Goal: Information Seeking & Learning: Learn about a topic

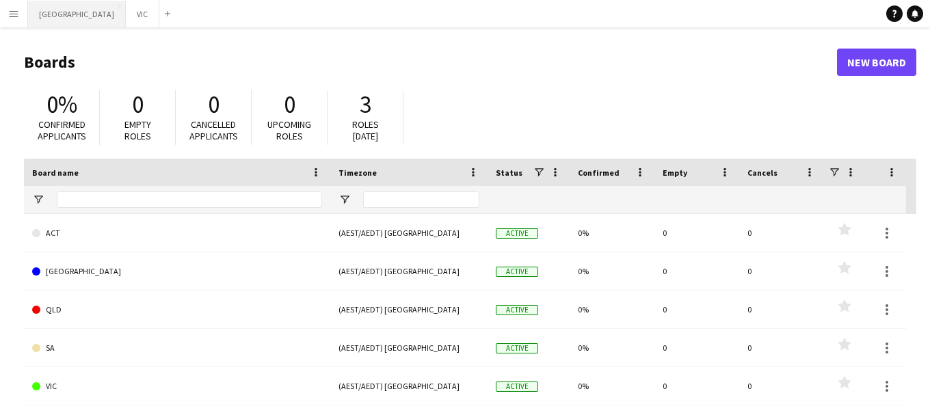
click at [50, 14] on button "NSW Close" at bounding box center [77, 14] width 98 height 27
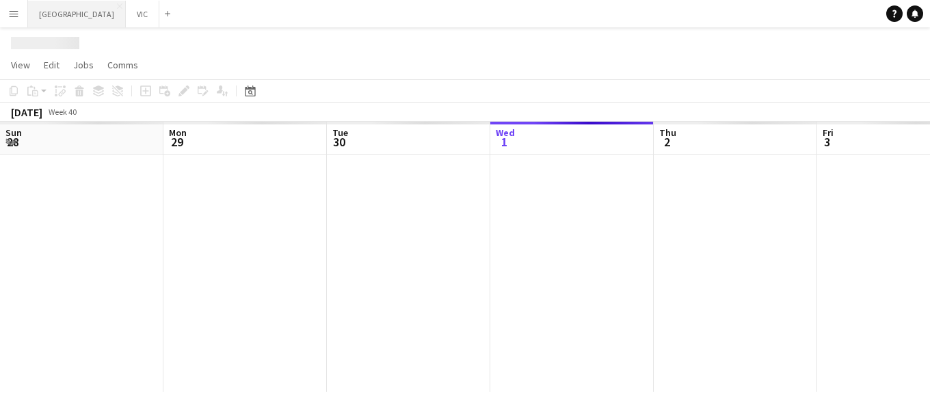
scroll to position [0, 327]
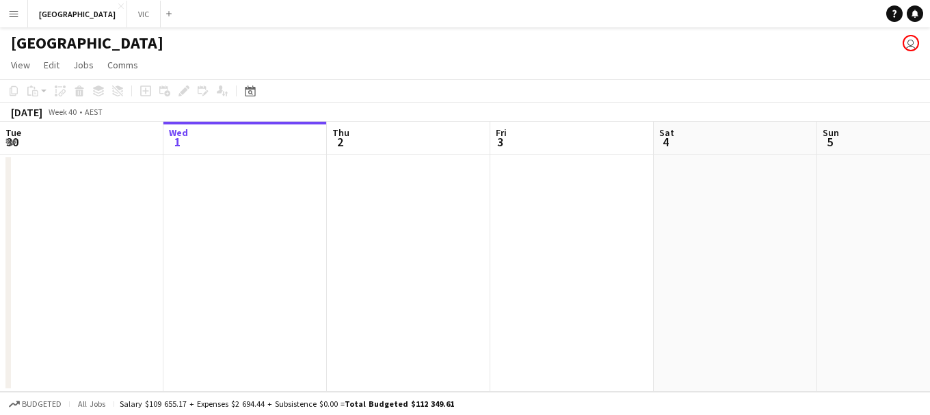
click at [14, 15] on app-icon "Menu" at bounding box center [13, 13] width 11 height 11
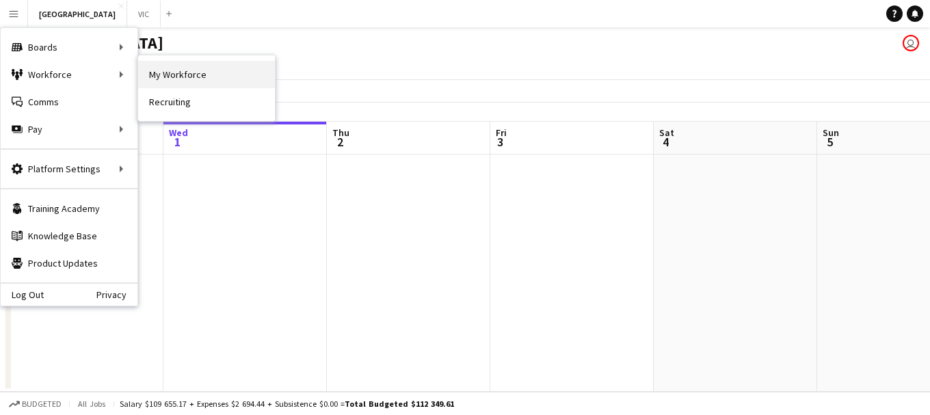
click at [175, 76] on link "My Workforce" at bounding box center [206, 74] width 137 height 27
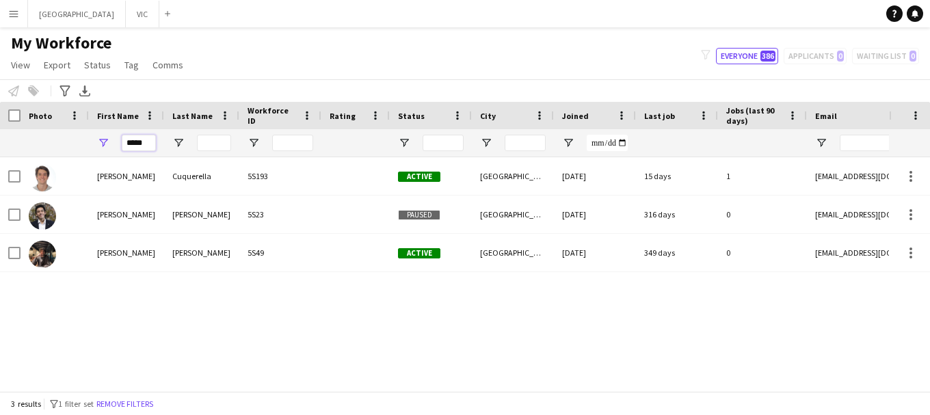
click at [146, 143] on input "*****" at bounding box center [139, 143] width 34 height 16
type input "*"
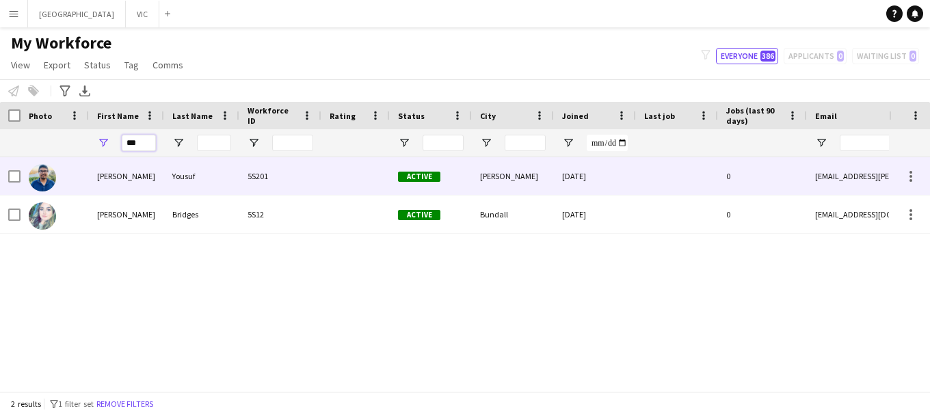
type input "***"
click at [45, 175] on img at bounding box center [42, 177] width 27 height 27
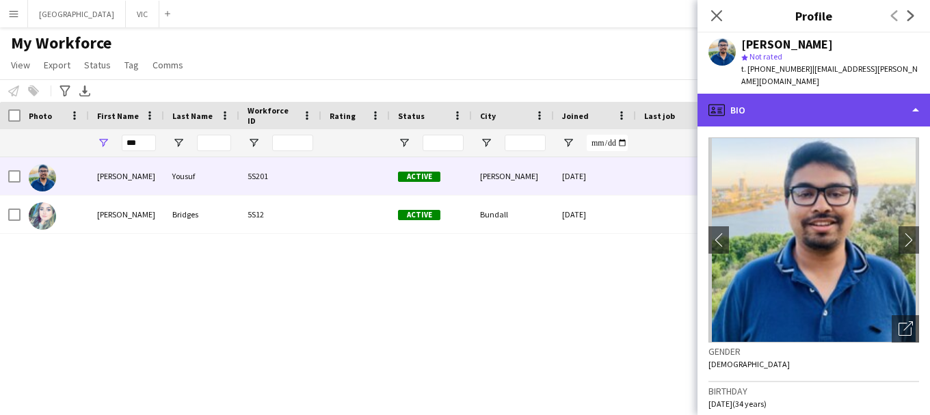
click at [732, 94] on div "profile Bio" at bounding box center [813, 110] width 232 height 33
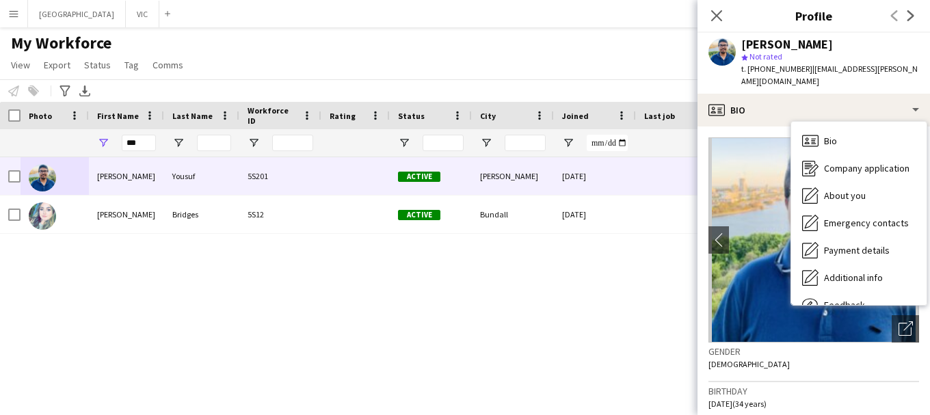
click at [793, 362] on div "Gender [DEMOGRAPHIC_DATA]" at bounding box center [813, 363] width 211 height 40
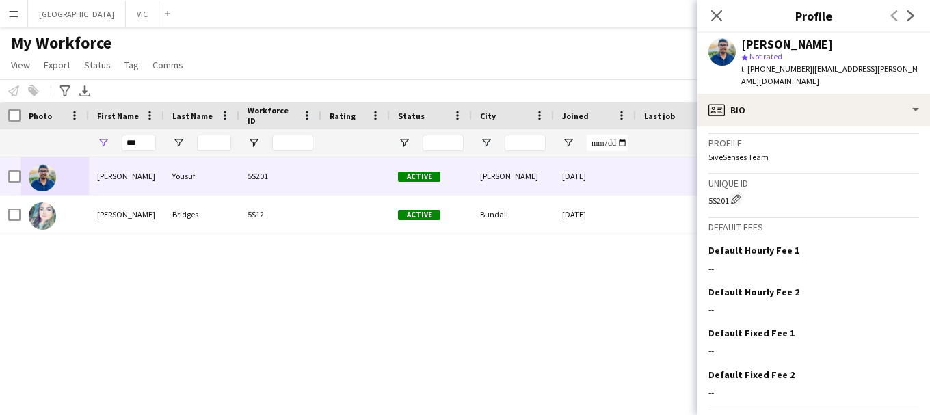
scroll to position [712, 0]
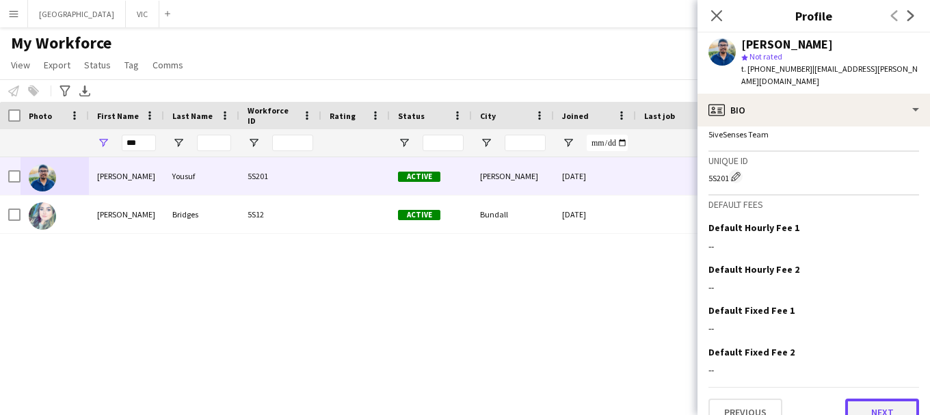
click at [867, 399] on button "Next" at bounding box center [882, 412] width 74 height 27
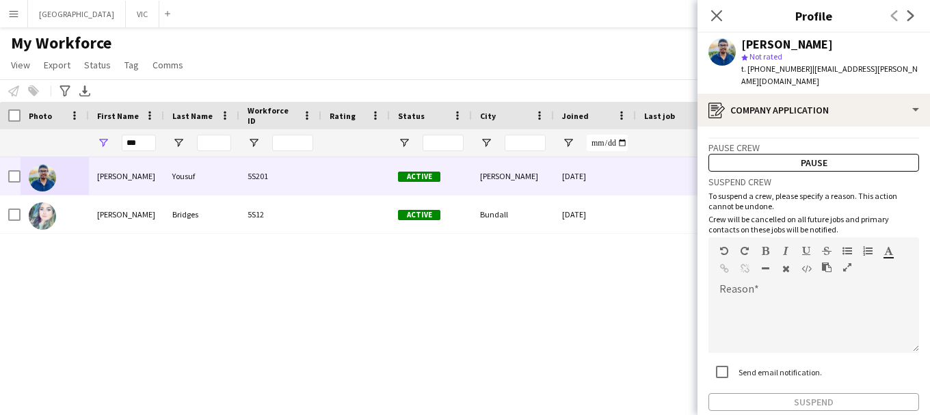
scroll to position [60, 0]
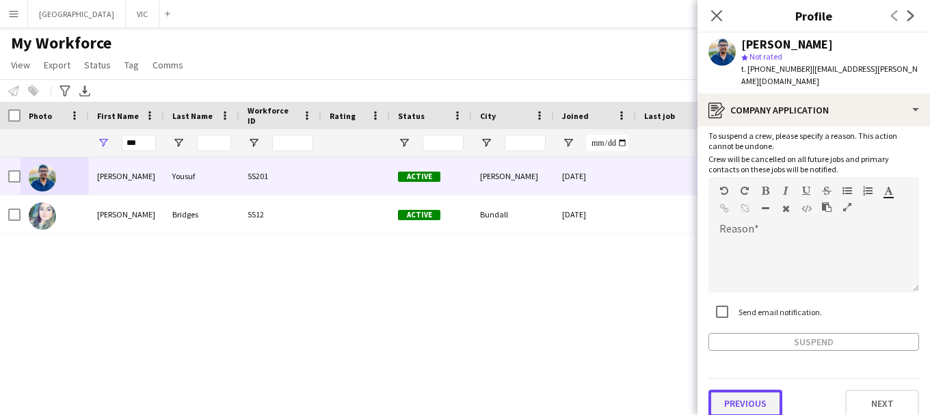
click at [745, 390] on button "Previous" at bounding box center [745, 403] width 74 height 27
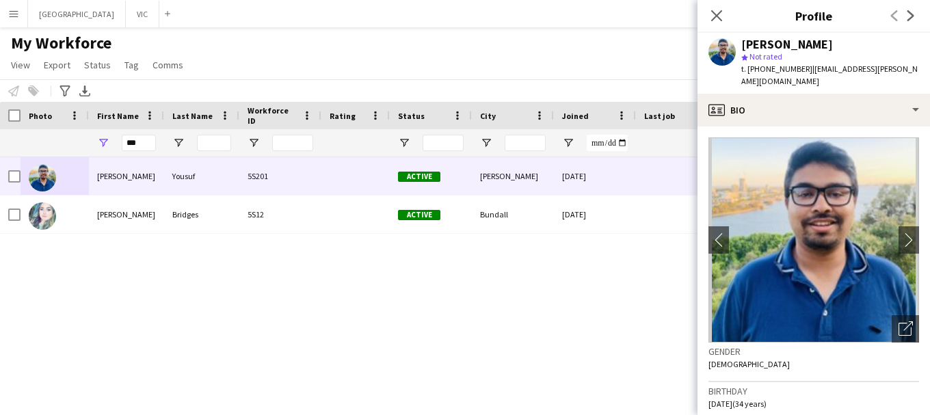
click at [745, 399] on span "[DATE] (34 years)" at bounding box center [737, 404] width 58 height 10
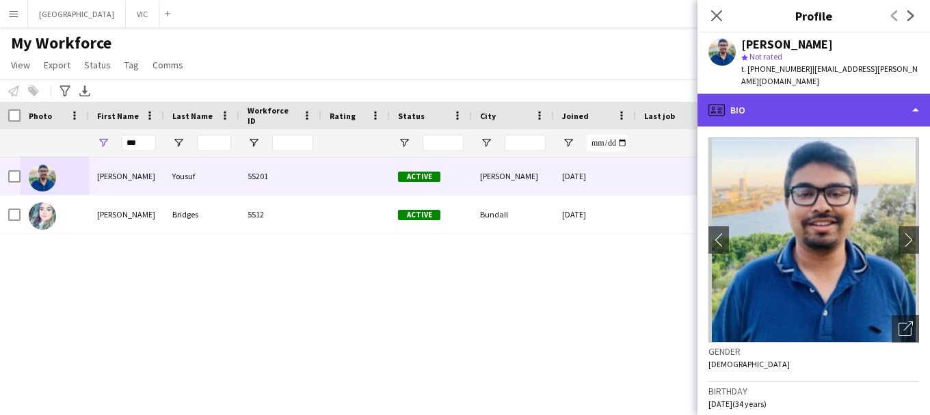
click at [720, 102] on icon "profile" at bounding box center [716, 110] width 16 height 16
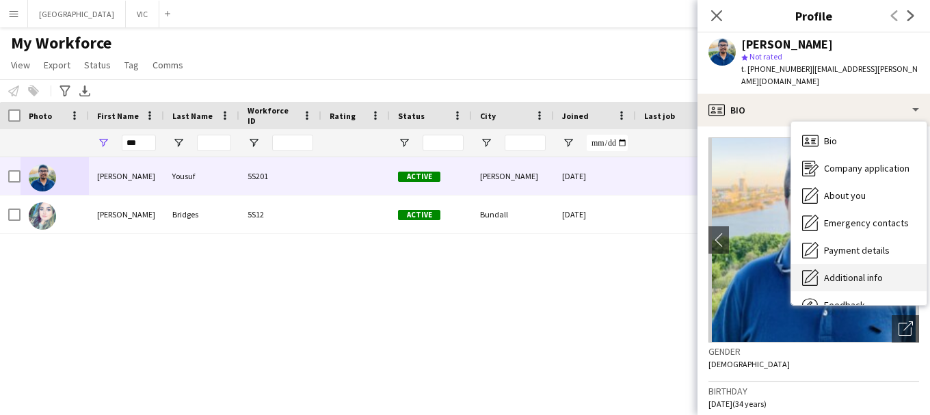
click at [853, 271] on span "Additional info" at bounding box center [853, 277] width 59 height 12
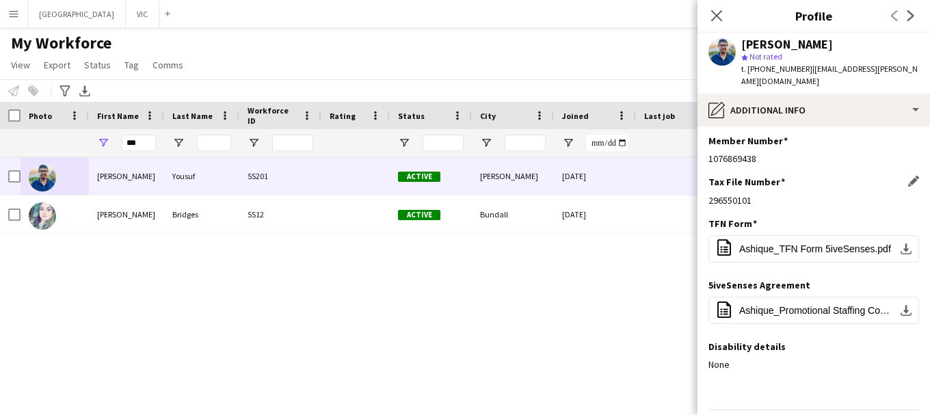
scroll to position [74, 0]
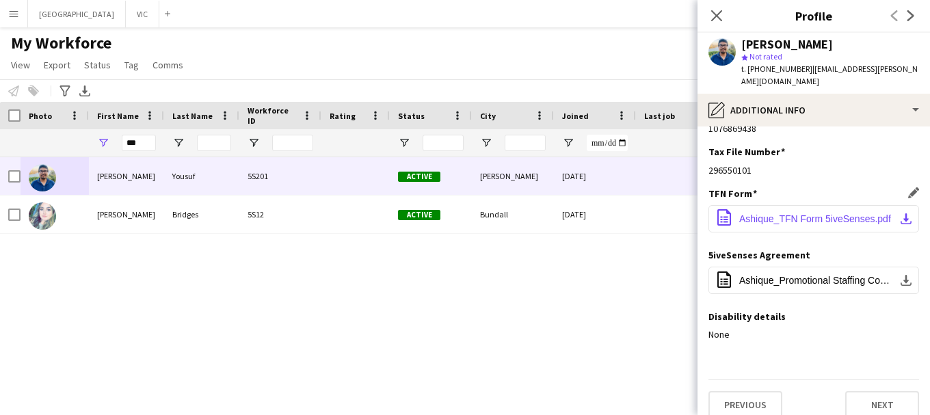
click at [758, 213] on span "Ashique_TFN Form 5iveSenses.pdf" at bounding box center [815, 218] width 152 height 11
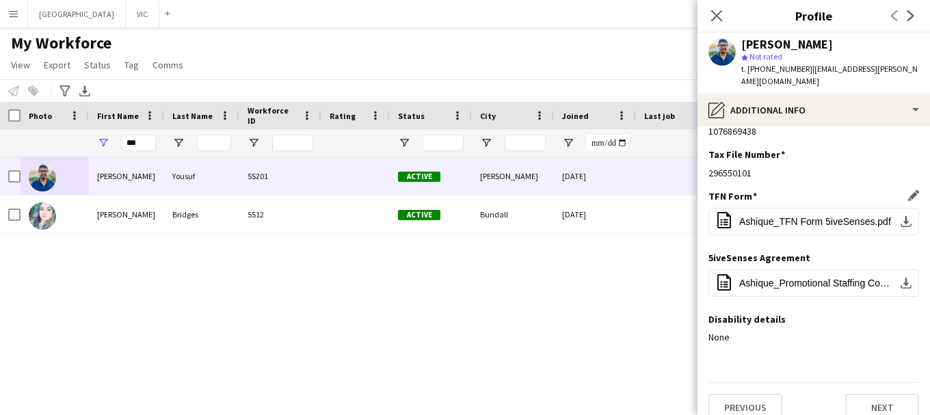
scroll to position [75, 0]
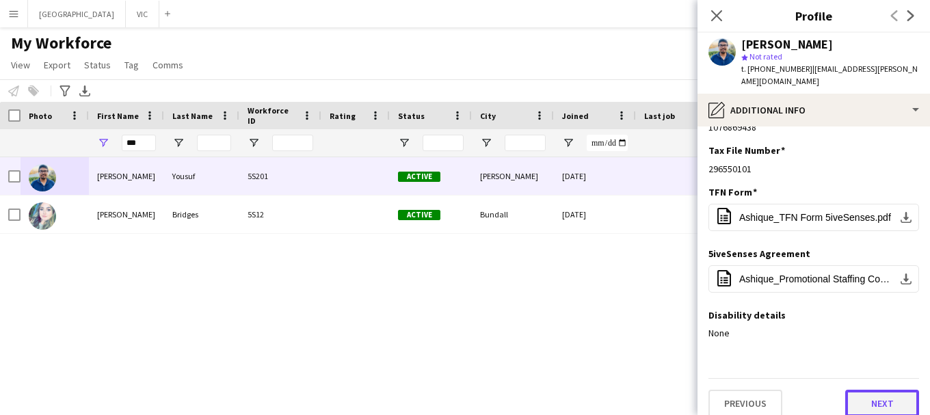
click at [886, 390] on button "Next" at bounding box center [882, 403] width 74 height 27
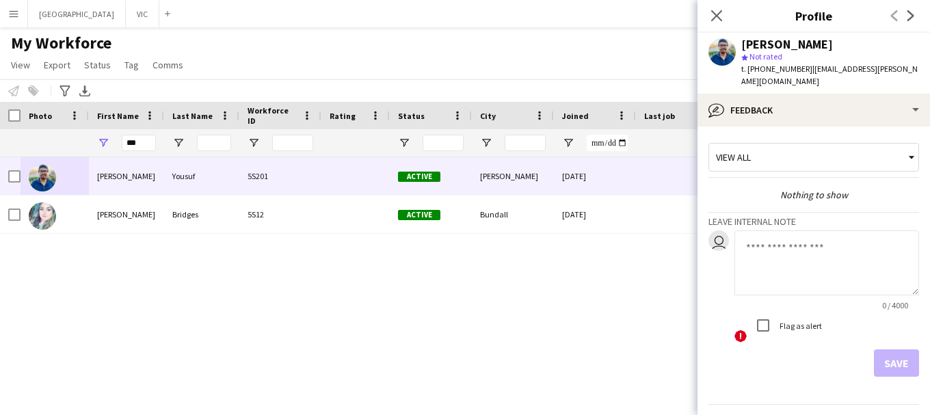
scroll to position [24, 0]
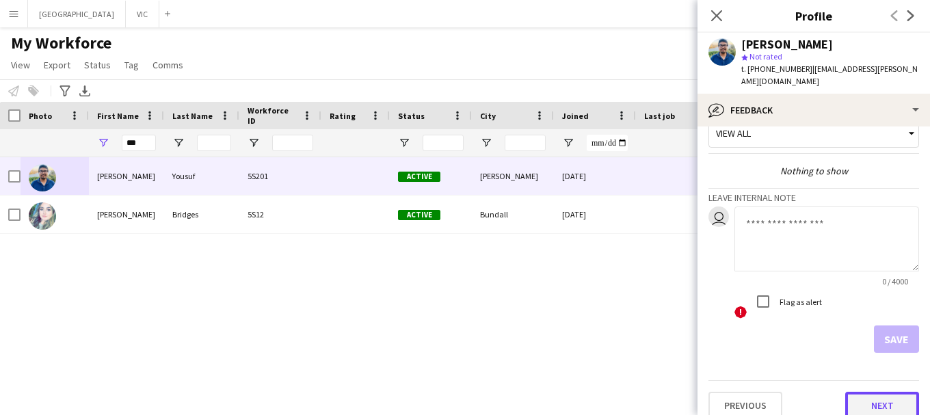
click at [874, 392] on button "Next" at bounding box center [882, 405] width 74 height 27
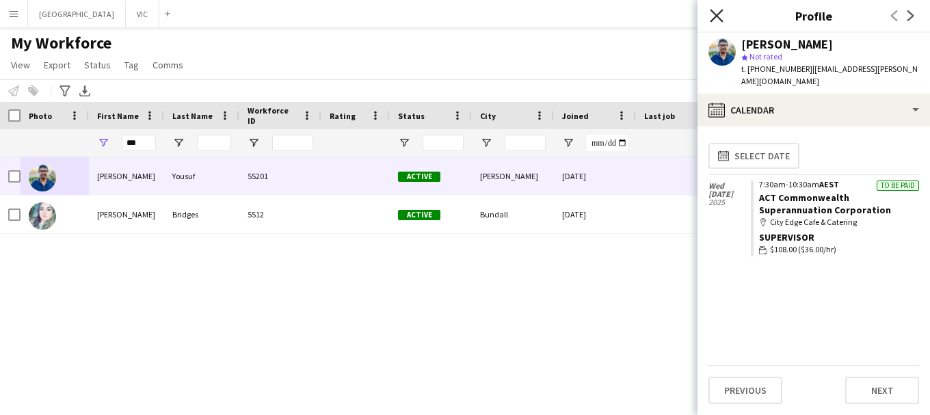
click at [719, 12] on icon at bounding box center [716, 15] width 13 height 13
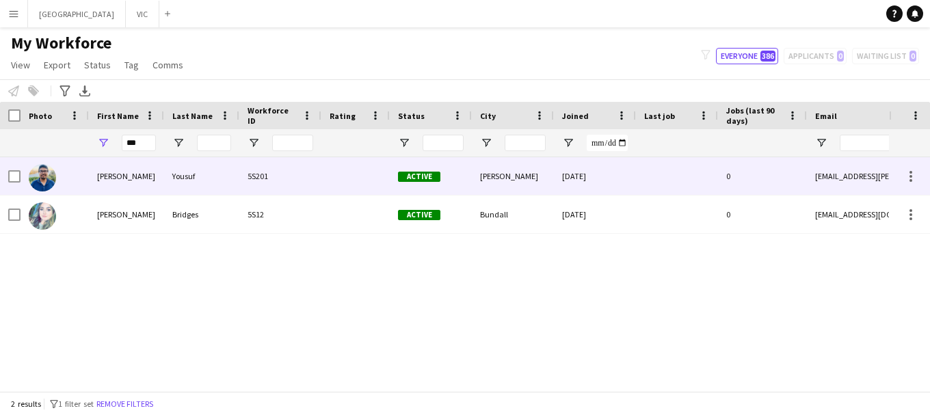
click at [40, 173] on img at bounding box center [42, 177] width 27 height 27
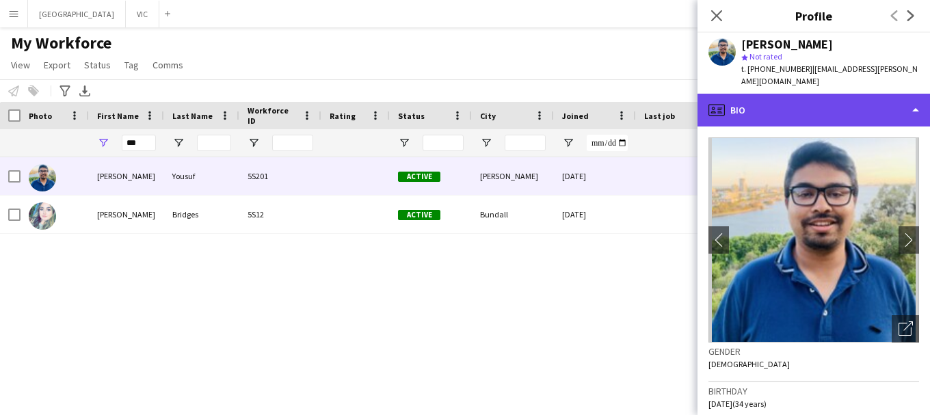
click at [712, 102] on icon "profile" at bounding box center [716, 110] width 16 height 16
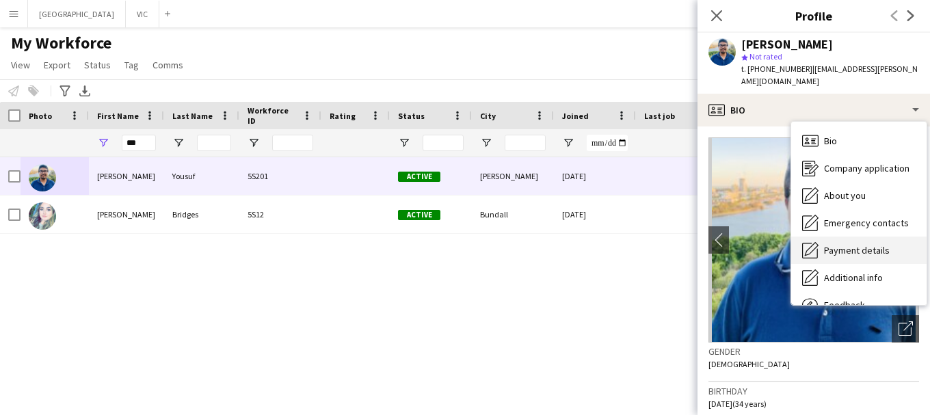
click at [869, 244] on span "Payment details" at bounding box center [857, 250] width 66 height 12
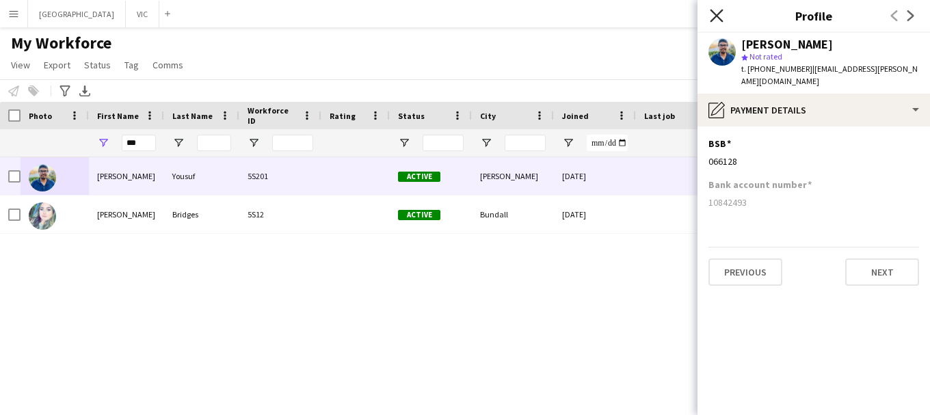
click at [715, 12] on icon "Close pop-in" at bounding box center [716, 15] width 13 height 13
